Goal: Information Seeking & Learning: Learn about a topic

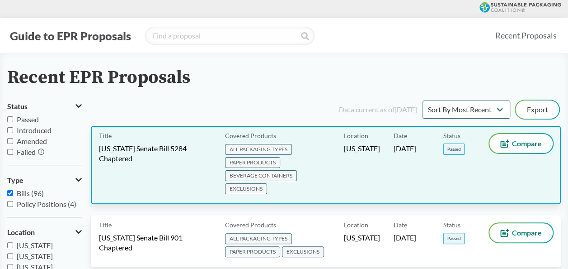
click at [129, 158] on span "[US_STATE] Senate Bill 5284 Chaptered" at bounding box center [156, 153] width 115 height 20
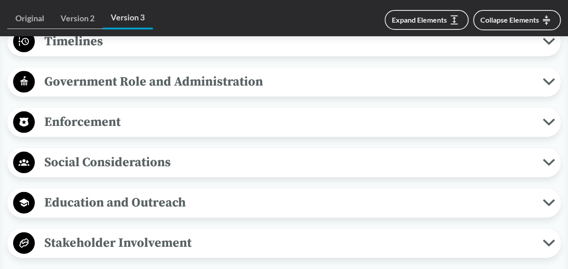
scroll to position [814, 0]
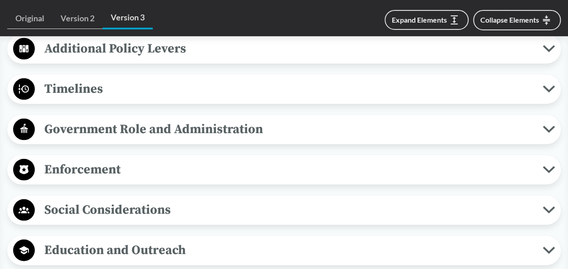
click at [81, 86] on span "Timelines" at bounding box center [289, 88] width 508 height 20
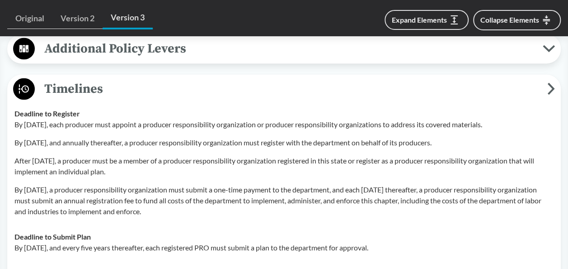
drag, startPoint x: 71, startPoint y: 194, endPoint x: 231, endPoint y: 207, distance: 161.4
click at [231, 207] on p "By [DATE], a producer responsibility organization must submit a one-time paymen…" at bounding box center [283, 200] width 539 height 33
drag, startPoint x: 231, startPoint y: 207, endPoint x: 426, endPoint y: 212, distance: 194.5
click at [426, 212] on p "By [DATE], a producer responsibility organization must submit a one-time paymen…" at bounding box center [283, 200] width 539 height 33
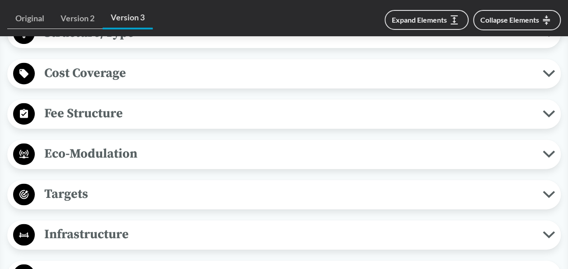
scroll to position [497, 0]
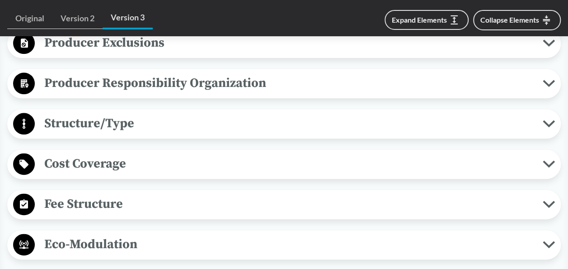
click at [143, 208] on span "Fee Structure" at bounding box center [289, 204] width 508 height 20
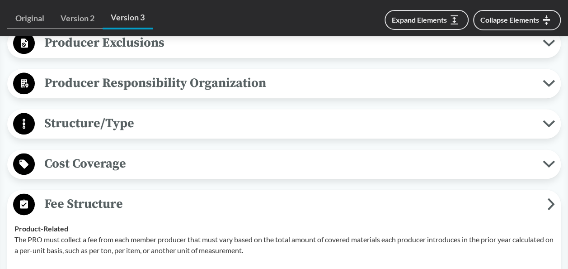
scroll to position [452, 0]
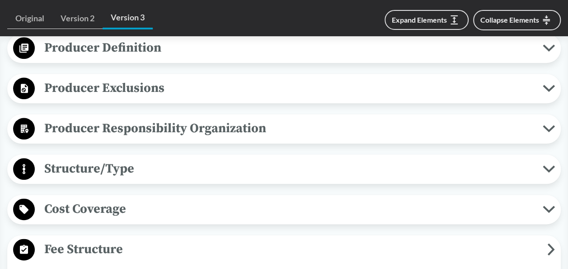
click at [154, 121] on span "Producer Responsibility Organization" at bounding box center [289, 128] width 508 height 20
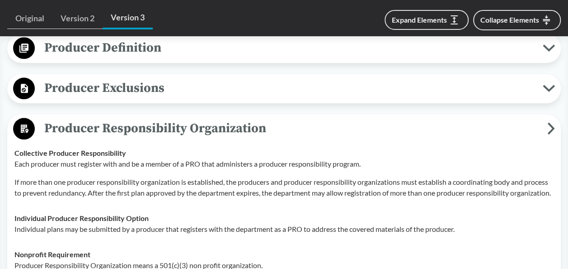
click at [152, 92] on span "Producer Exclusions" at bounding box center [289, 88] width 508 height 20
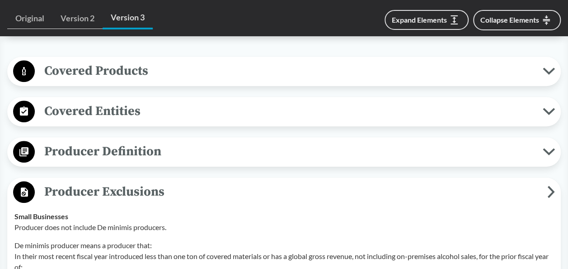
scroll to position [316, 0]
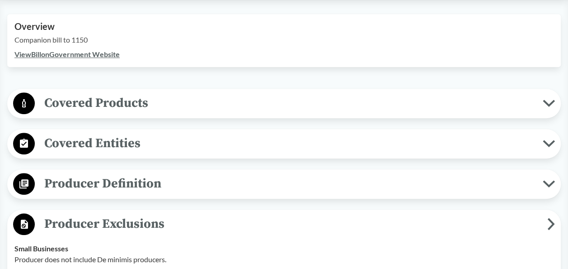
click at [123, 107] on span "Covered Products" at bounding box center [289, 103] width 508 height 20
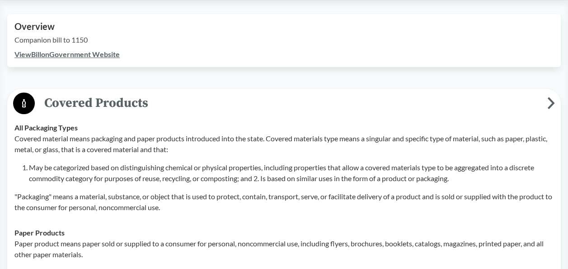
click at [123, 107] on span "Covered Products" at bounding box center [291, 103] width 513 height 20
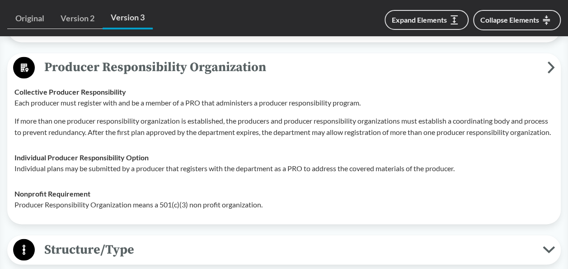
scroll to position [859, 0]
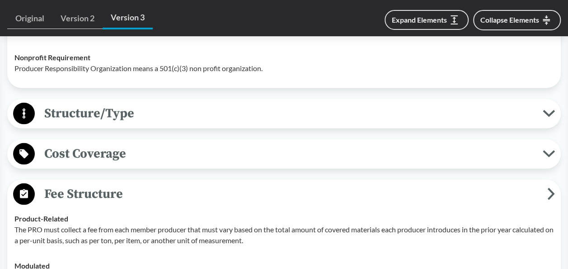
click at [146, 123] on span "Structure/Type" at bounding box center [289, 113] width 508 height 20
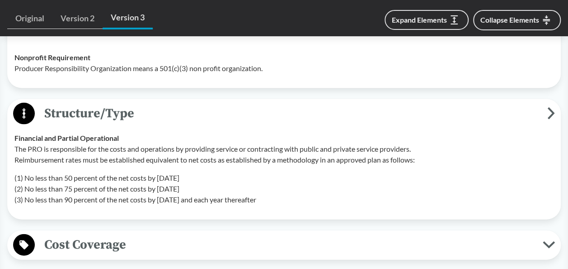
click at [146, 123] on span "Structure/Type" at bounding box center [291, 113] width 513 height 20
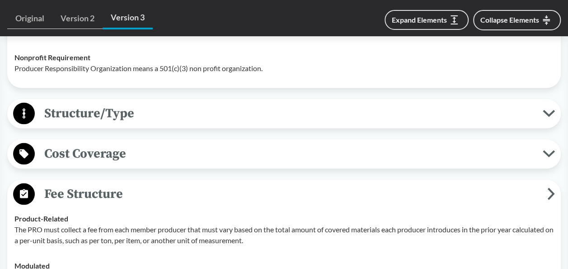
click at [115, 164] on span "Cost Coverage" at bounding box center [289, 153] width 508 height 20
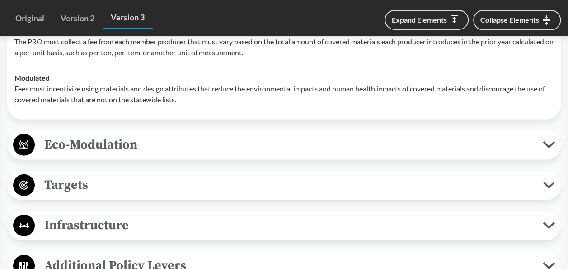
scroll to position [1221, 0]
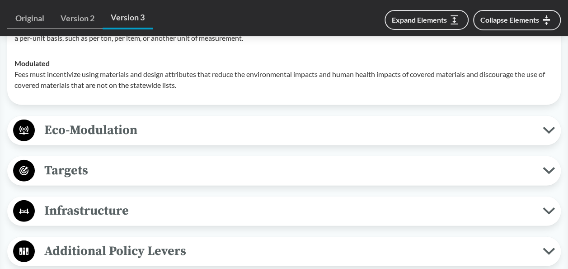
click at [146, 140] on span "Eco-Modulation" at bounding box center [289, 130] width 508 height 20
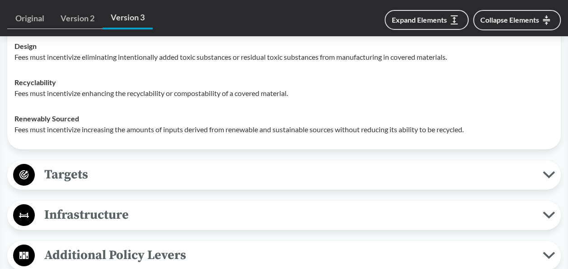
scroll to position [1492, 0]
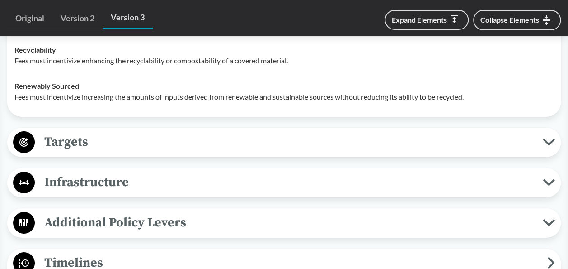
click at [144, 152] on span "Targets" at bounding box center [289, 142] width 508 height 20
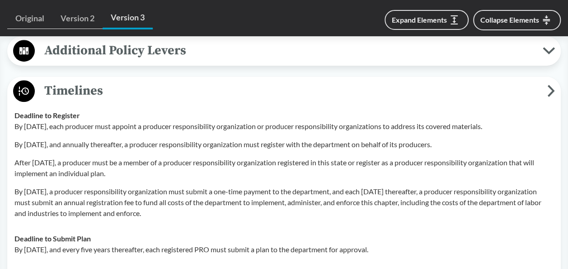
scroll to position [1989, 0]
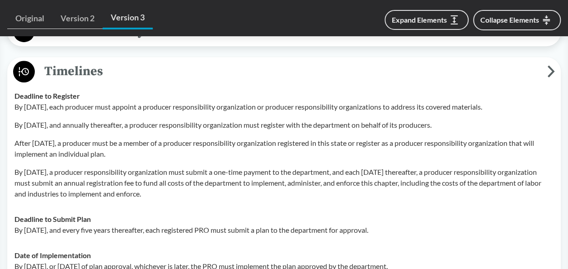
click at [375, 159] on p "After [DATE], a producer must be a member of a producer responsibility organiza…" at bounding box center [283, 148] width 539 height 22
click at [261, 159] on p "After [DATE], a producer must be a member of a producer responsibility organiza…" at bounding box center [283, 148] width 539 height 22
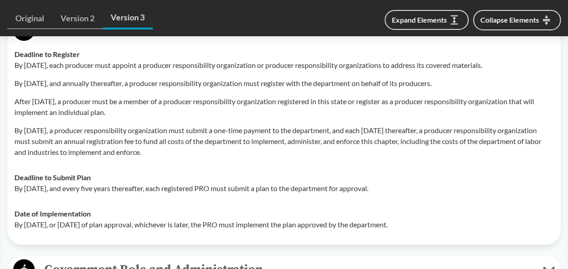
scroll to position [2035, 0]
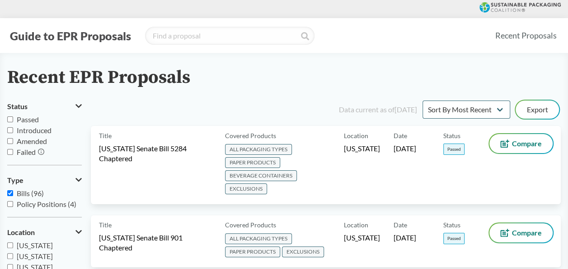
click at [21, 120] on span "Passed" at bounding box center [28, 119] width 22 height 9
click at [13, 120] on input "Passed" at bounding box center [10, 119] width 6 height 6
checkbox input "true"
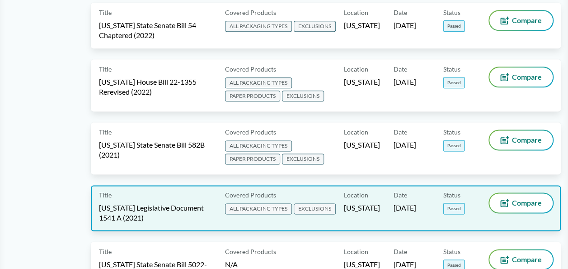
scroll to position [573, 0]
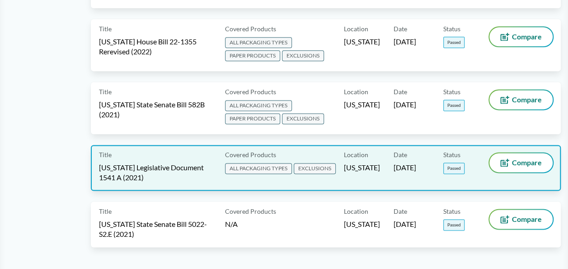
click at [136, 161] on div "Title [US_STATE] Legislative Document 1541 A (2021)" at bounding box center [160, 167] width 123 height 29
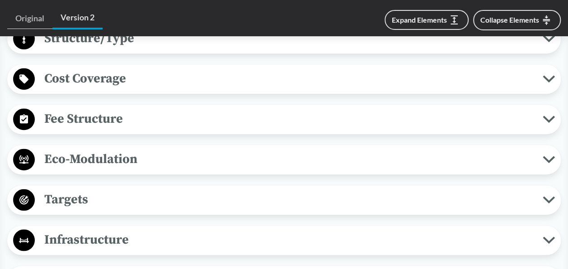
scroll to position [678, 0]
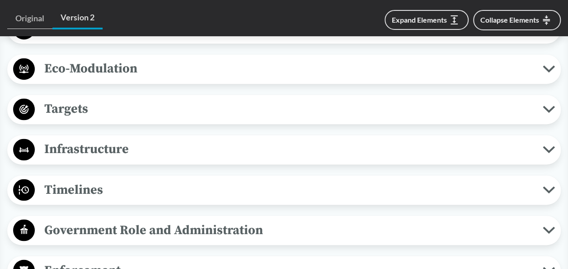
click at [107, 179] on span "Timelines" at bounding box center [289, 189] width 508 height 20
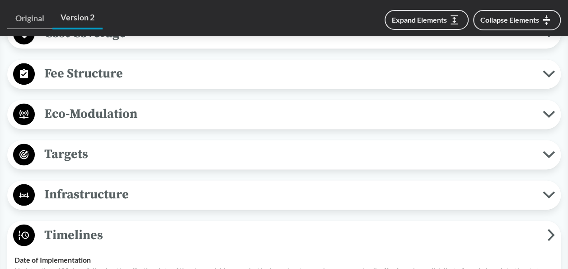
scroll to position [543, 0]
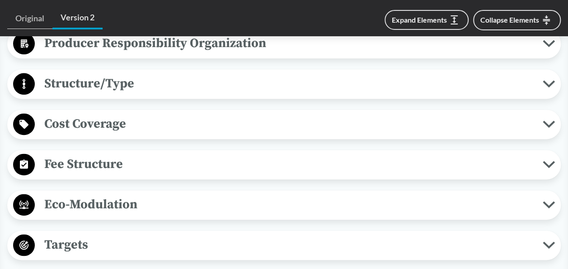
click at [93, 154] on span "Fee Structure" at bounding box center [289, 164] width 508 height 20
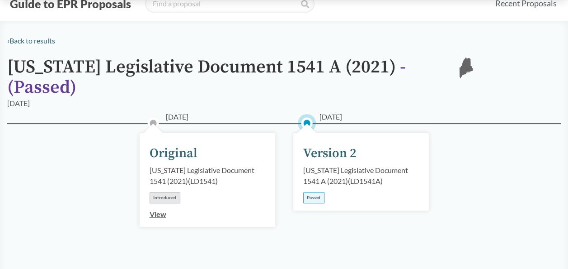
scroll to position [0, 0]
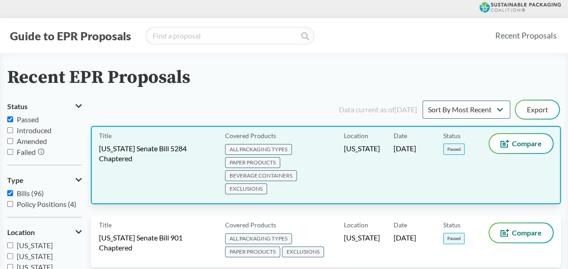
click at [147, 149] on span "[US_STATE] Senate Bill 5284 Chaptered" at bounding box center [156, 153] width 115 height 20
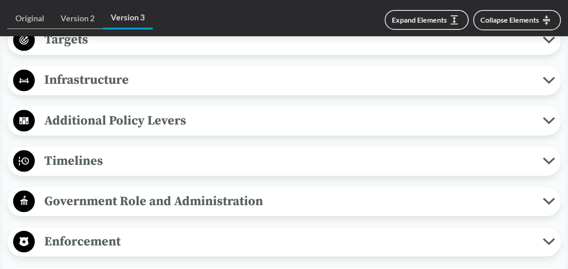
scroll to position [769, 0]
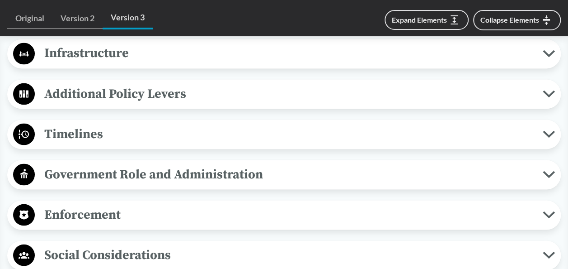
click at [106, 134] on span "Timelines" at bounding box center [289, 133] width 508 height 20
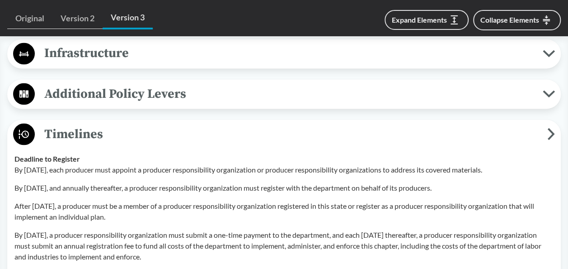
click at [226, 243] on p "By [DATE], a producer responsibility organization must submit a one-time paymen…" at bounding box center [283, 245] width 539 height 33
drag, startPoint x: 465, startPoint y: 181, endPoint x: 526, endPoint y: 12, distance: 179.9
click at [465, 182] on p "By [DATE], and annually thereafter, a producer responsibility organization must…" at bounding box center [283, 187] width 539 height 11
